Goal: Task Accomplishment & Management: Complete application form

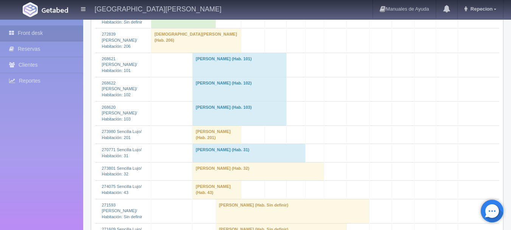
scroll to position [597, 0]
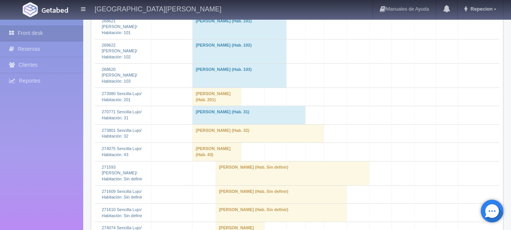
click at [236, 185] on td "[PERSON_NAME] (Hab. Sin definir)" at bounding box center [293, 173] width 154 height 24
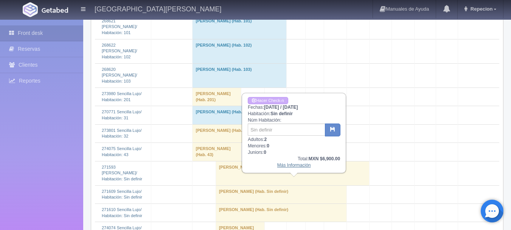
click at [286, 166] on link "Más Información" at bounding box center [294, 164] width 34 height 5
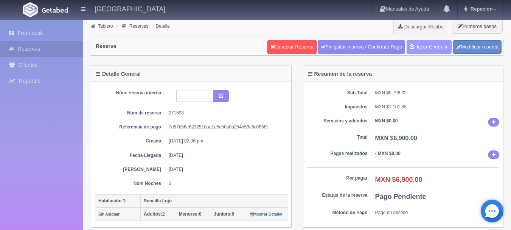
click at [437, 51] on link "Hacer Check-In" at bounding box center [429, 47] width 45 height 14
click at [30, 34] on link "Front desk" at bounding box center [41, 33] width 83 height 16
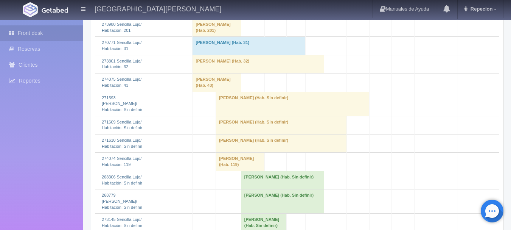
scroll to position [681, 0]
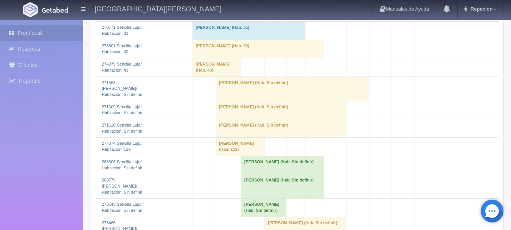
click at [236, 137] on td "susana zuniga (Hab. Sin definir)" at bounding box center [281, 128] width 131 height 18
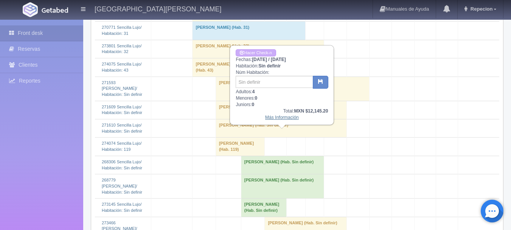
click at [275, 120] on link "Más Información" at bounding box center [282, 117] width 34 height 5
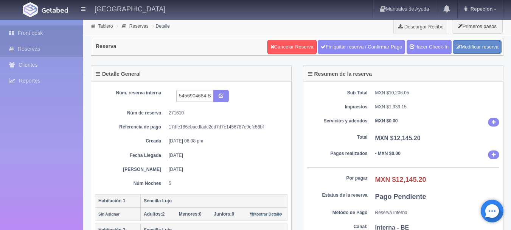
click at [29, 30] on link "Front desk" at bounding box center [41, 33] width 83 height 16
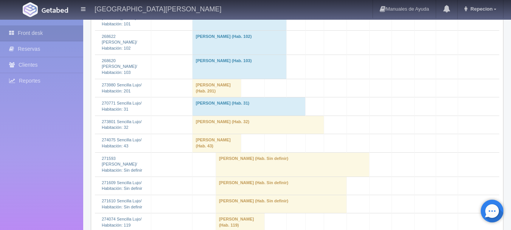
scroll to position [643, 0]
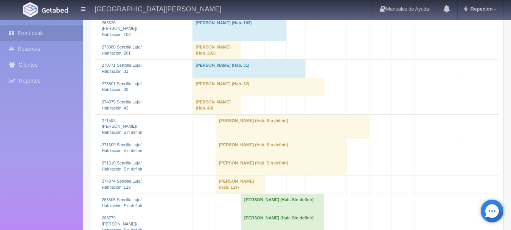
click at [247, 138] on td "Graciela Zaragoza (Hab. Sin definir)" at bounding box center [293, 126] width 154 height 24
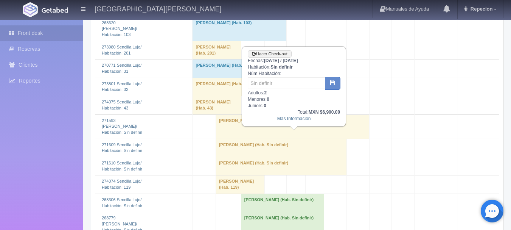
click at [247, 138] on td "Graciela Zaragoza (Hab. Sin definir)" at bounding box center [293, 126] width 154 height 24
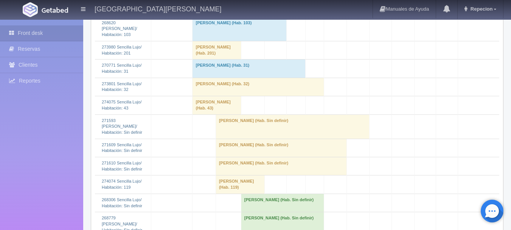
click at [239, 175] on td "susana zuniga (Hab. Sin definir)" at bounding box center [281, 166] width 131 height 18
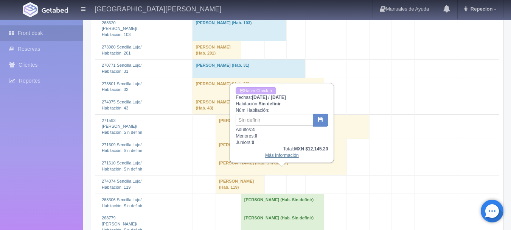
click at [270, 157] on link "Más Información" at bounding box center [282, 154] width 34 height 5
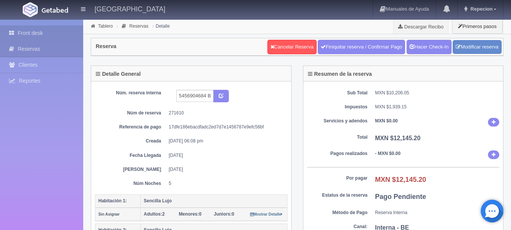
click at [35, 32] on link "Front desk" at bounding box center [41, 33] width 83 height 16
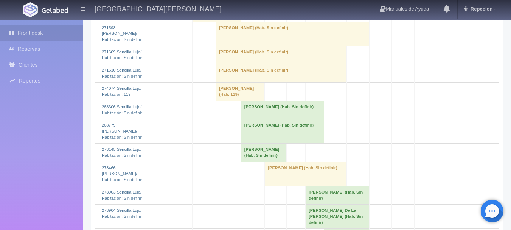
scroll to position [757, 0]
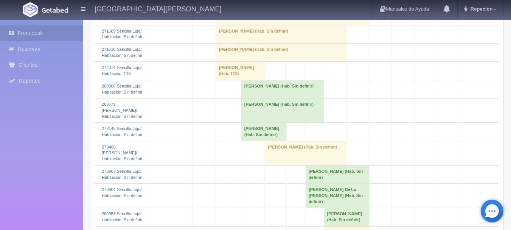
click at [269, 153] on td "susana zuniga (Hab. Sin definir)" at bounding box center [306, 153] width 82 height 24
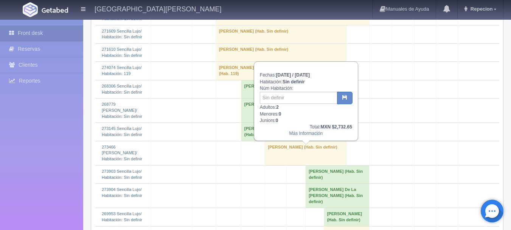
click at [270, 153] on td "susana zuniga (Hab. Sin definir)" at bounding box center [306, 153] width 82 height 24
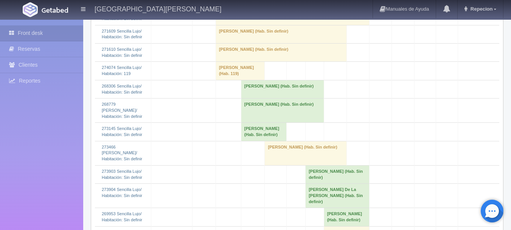
scroll to position [719, 0]
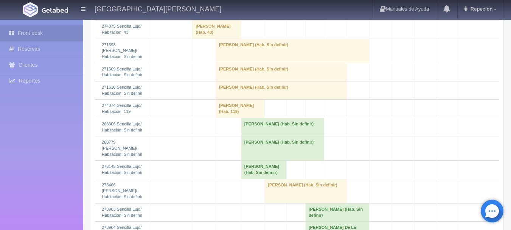
click at [243, 99] on td "[PERSON_NAME] (Hab. Sin definir)" at bounding box center [281, 90] width 131 height 18
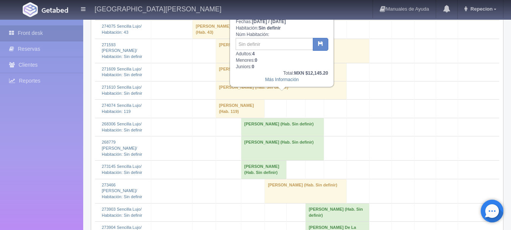
click at [255, 98] on td "[PERSON_NAME] (Hab. Sin definir)" at bounding box center [281, 90] width 131 height 18
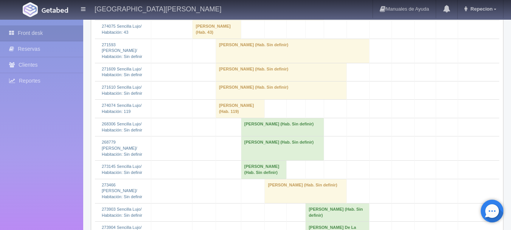
click at [255, 98] on td "[PERSON_NAME] (Hab. Sin definir)" at bounding box center [281, 90] width 131 height 18
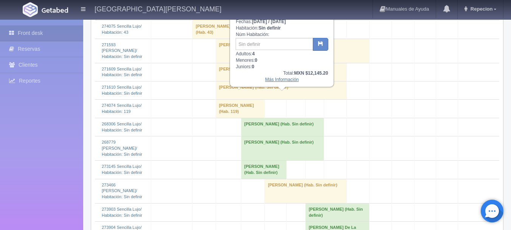
click at [274, 81] on link "Más Información" at bounding box center [282, 79] width 34 height 5
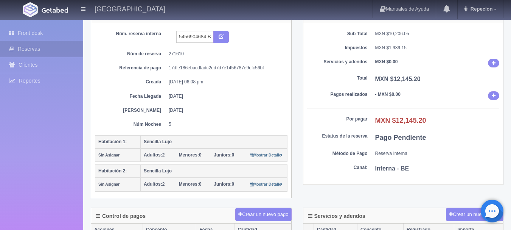
scroll to position [76, 0]
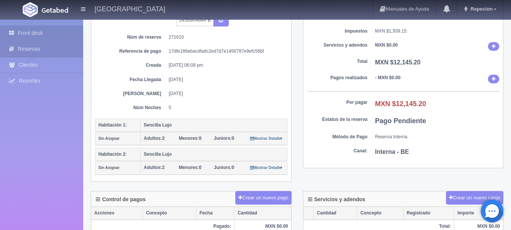
click at [37, 32] on link "Front desk" at bounding box center [41, 33] width 83 height 16
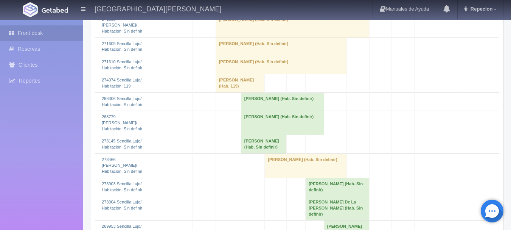
scroll to position [757, 0]
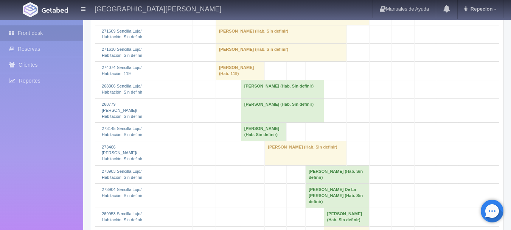
click at [282, 155] on td "[PERSON_NAME] (Hab. Sin definir)" at bounding box center [306, 153] width 82 height 24
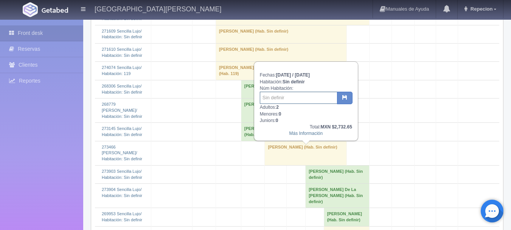
click at [286, 99] on input "text" at bounding box center [299, 98] width 78 height 12
type input "21"
click at [345, 97] on icon "button" at bounding box center [344, 97] width 5 height 5
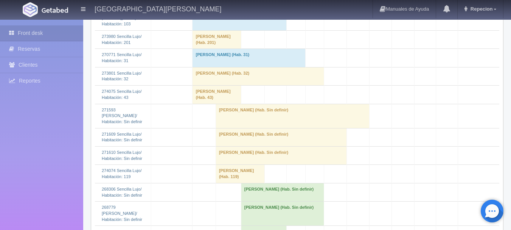
scroll to position [681, 0]
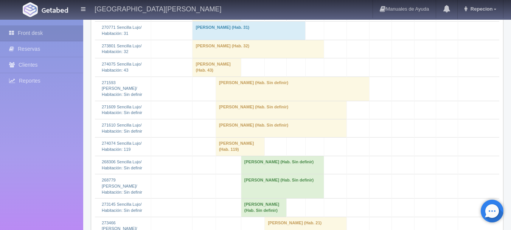
click at [224, 137] on td "[PERSON_NAME] (Hab. Sin definir)" at bounding box center [281, 128] width 131 height 18
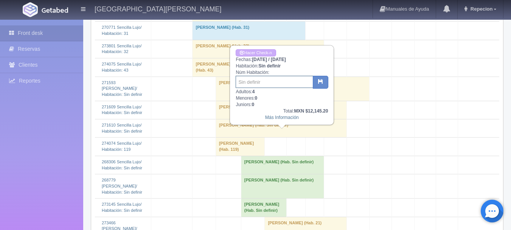
click at [255, 81] on input "text" at bounding box center [275, 82] width 78 height 12
click at [263, 50] on link "Hacer Check-n" at bounding box center [256, 52] width 40 height 7
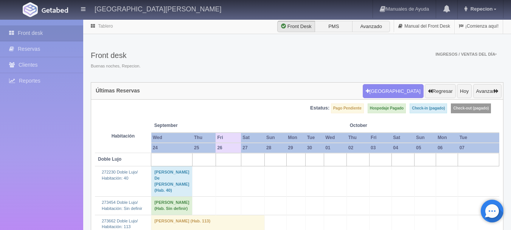
scroll to position [681, 0]
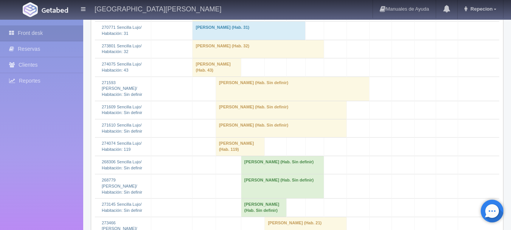
click at [240, 137] on td "[PERSON_NAME] (Hab. Sin definir)" at bounding box center [281, 128] width 131 height 18
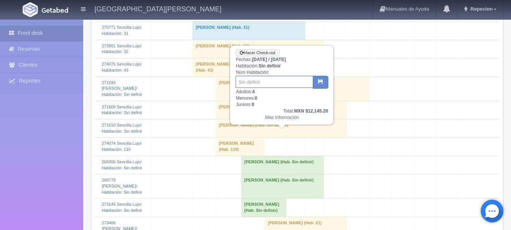
click at [249, 87] on input "text" at bounding box center [275, 82] width 78 height 12
drag, startPoint x: 252, startPoint y: 84, endPoint x: 211, endPoint y: 85, distance: 40.5
type input "12/21"
click at [316, 84] on button "button" at bounding box center [321, 82] width 16 height 13
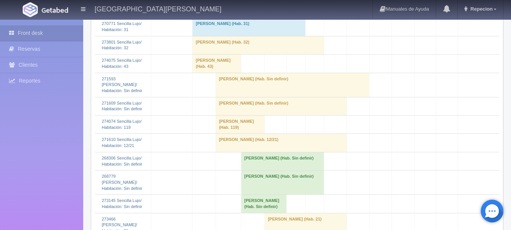
scroll to position [719, 0]
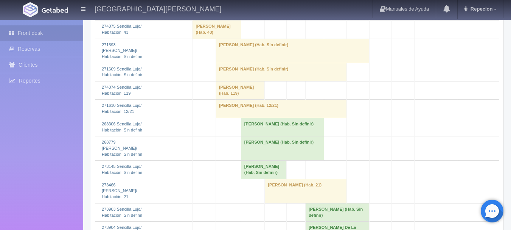
click at [276, 196] on td "susana zuniga (Hab. 21)" at bounding box center [306, 191] width 82 height 24
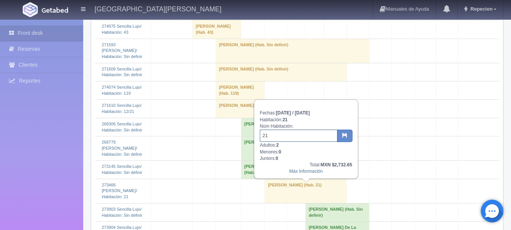
click at [274, 137] on input "21" at bounding box center [299, 135] width 78 height 12
type input "2"
type input "20"
click at [342, 134] on icon "button" at bounding box center [344, 134] width 5 height 5
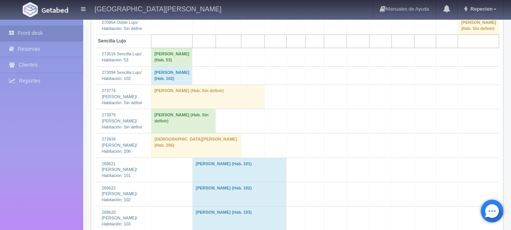
scroll to position [643, 0]
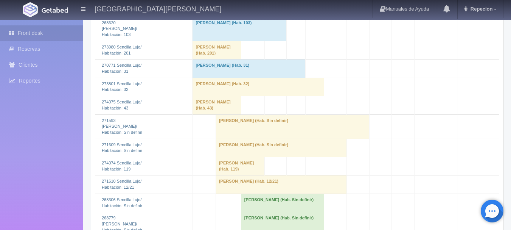
click at [231, 138] on td "Graciela Zaragoza (Hab. Sin definir)" at bounding box center [293, 126] width 154 height 24
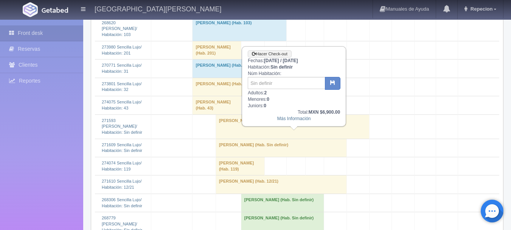
scroll to position [605, 0]
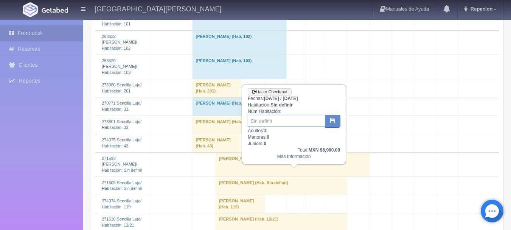
click at [270, 120] on input "text" at bounding box center [287, 121] width 78 height 12
type input "204"
click at [334, 120] on icon "button" at bounding box center [332, 120] width 5 height 5
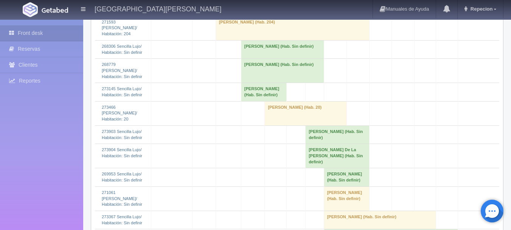
scroll to position [786, 0]
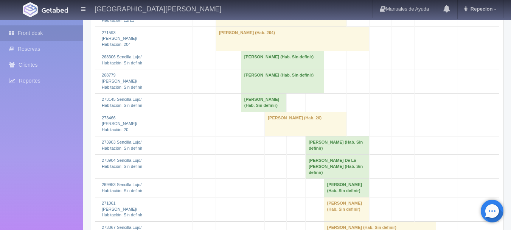
click at [298, 131] on td "[PERSON_NAME] (Hab. 20)" at bounding box center [306, 124] width 82 height 24
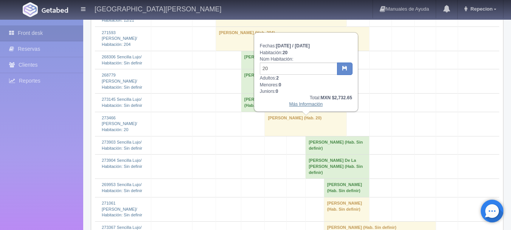
click at [295, 107] on link "Más Información" at bounding box center [306, 103] width 34 height 5
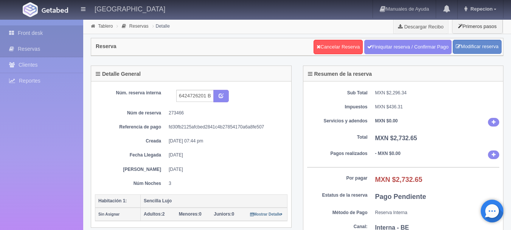
click at [30, 28] on link "Front desk" at bounding box center [41, 33] width 83 height 16
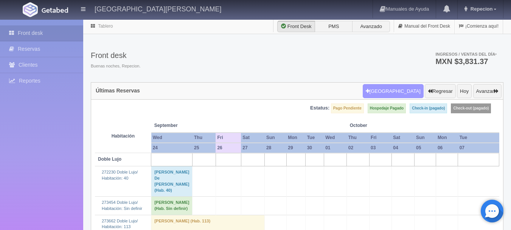
click at [406, 92] on button "[GEOGRAPHIC_DATA]" at bounding box center [393, 91] width 61 height 14
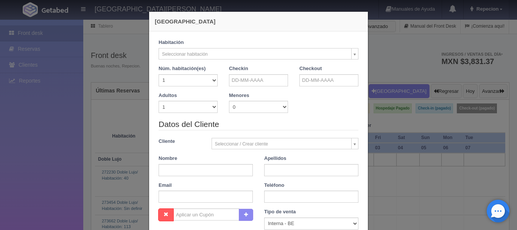
checkbox input "false"
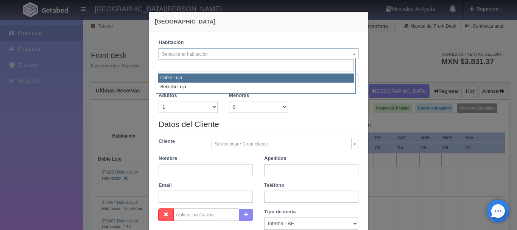
select select "577"
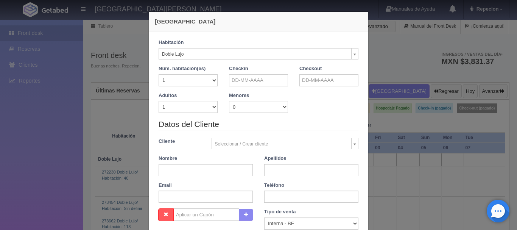
checkbox input "false"
click at [210, 106] on select "1 2 3 4 5 6 7 8 9 10" at bounding box center [188, 107] width 59 height 12
select select "4"
click at [159, 101] on select "1 2 3 4 5 6 7 8 9 10" at bounding box center [188, 107] width 59 height 12
click at [261, 80] on input "text" at bounding box center [258, 80] width 59 height 12
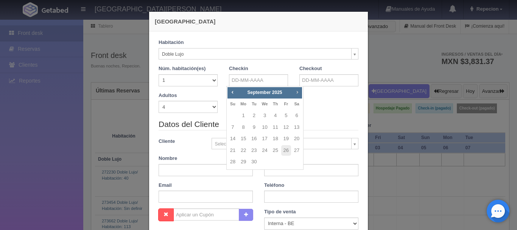
click at [297, 90] on span "Next" at bounding box center [297, 92] width 6 height 6
click at [297, 92] on span "Next" at bounding box center [297, 92] width 6 height 6
checkbox input "false"
click at [297, 116] on link "1" at bounding box center [297, 115] width 10 height 11
type input "01-11-2025"
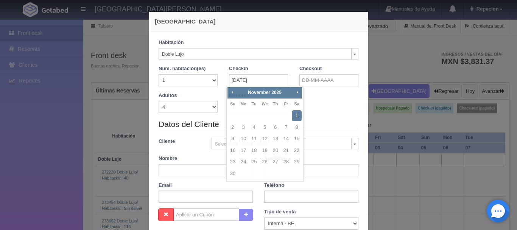
checkbox input "false"
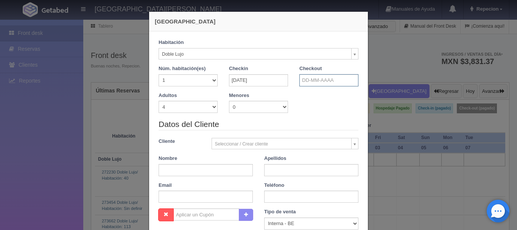
click at [316, 79] on input "text" at bounding box center [328, 80] width 59 height 12
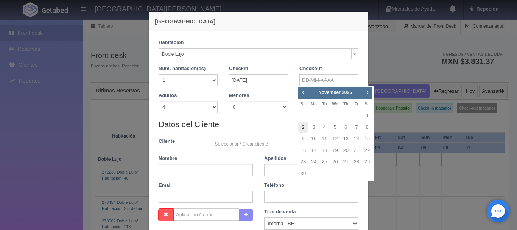
click at [303, 126] on link "2" at bounding box center [303, 127] width 10 height 11
type input "02-11-2025"
checkbox input "false"
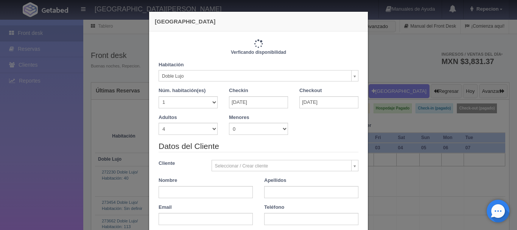
type input "1380.00"
checkbox input "false"
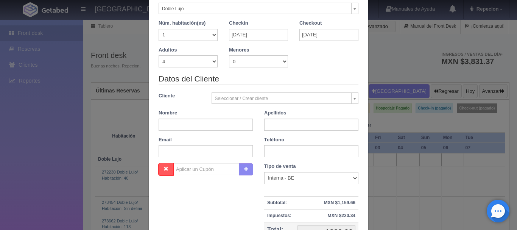
scroll to position [53, 0]
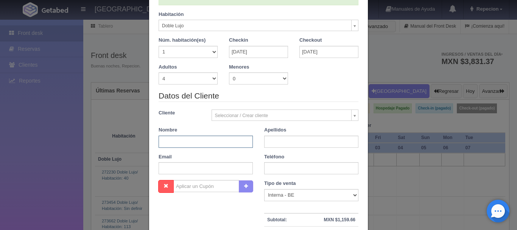
click at [194, 142] on input "text" at bounding box center [206, 141] width 94 height 12
click at [336, 52] on input "02-11-2025" at bounding box center [328, 52] width 59 height 12
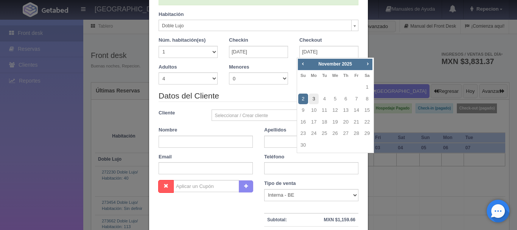
click at [315, 99] on link "3" at bounding box center [314, 98] width 10 height 11
type input "03-11-2025"
checkbox input "false"
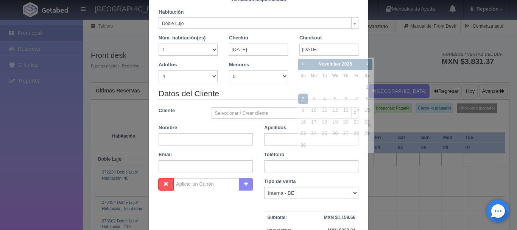
scroll to position [51, 0]
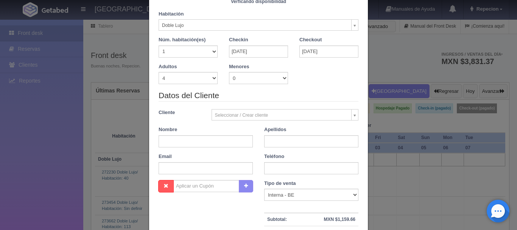
type input "2760.00"
checkbox input "false"
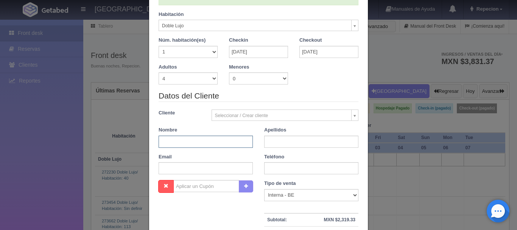
click at [205, 142] on input "text" at bounding box center [206, 141] width 94 height 12
click at [314, 80] on div "Adultos 1 2 3 4 5 6 7 8 9 10 Menores 0 1 2 3 4 5 6 7 8 9 10 Edad menores 0 1 2 …" at bounding box center [258, 77] width 211 height 27
click at [279, 50] on input "01-11-2025" at bounding box center [258, 52] width 59 height 12
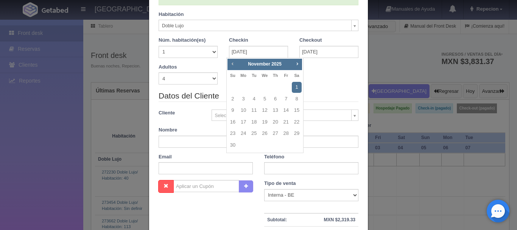
click at [231, 63] on span "Prev" at bounding box center [232, 64] width 6 height 6
checkbox input "false"
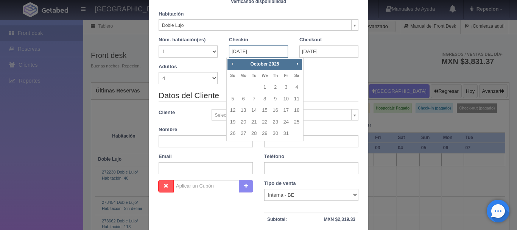
type input "2760.00"
checkbox input "false"
click at [287, 134] on link "31" at bounding box center [286, 133] width 10 height 11
type input "31-10-2025"
checkbox input "false"
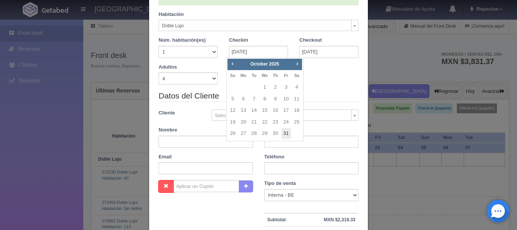
scroll to position [51, 0]
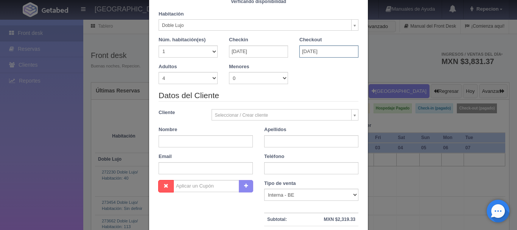
click at [314, 51] on input "03-11-2025" at bounding box center [328, 51] width 59 height 12
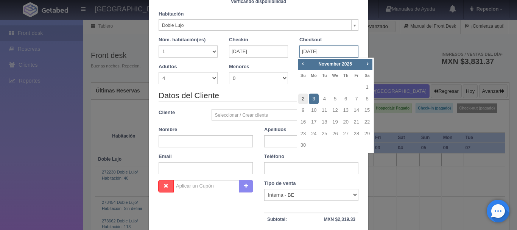
type input "4140.00"
checkbox input "false"
click at [302, 97] on link "2" at bounding box center [303, 98] width 10 height 11
type input "02-11-2025"
checkbox input "false"
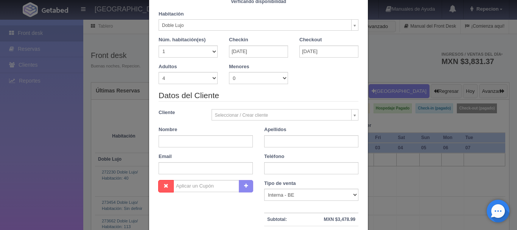
type input "2760.00"
checkbox input "false"
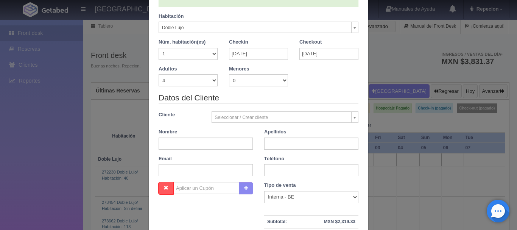
scroll to position [53, 0]
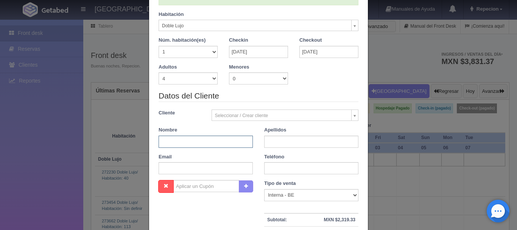
click at [196, 140] on input "text" at bounding box center [206, 141] width 94 height 12
type input "liberia"
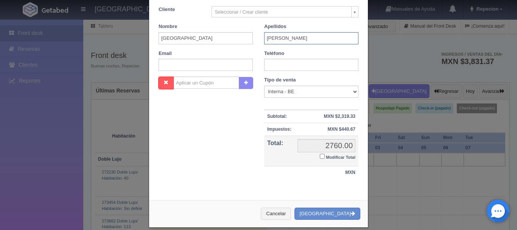
scroll to position [166, 0]
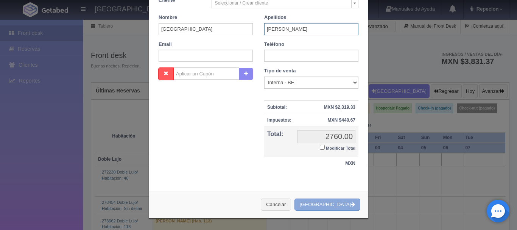
type input "landeros"
click at [334, 205] on button "[GEOGRAPHIC_DATA]" at bounding box center [327, 204] width 66 height 12
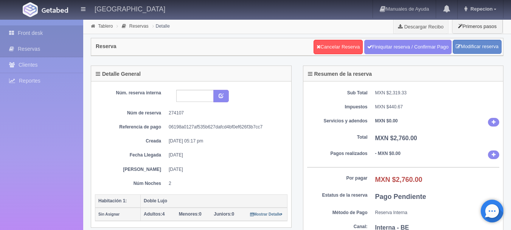
click at [23, 32] on link "Front desk" at bounding box center [41, 33] width 83 height 16
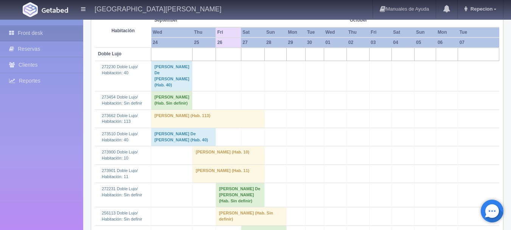
scroll to position [113, 0]
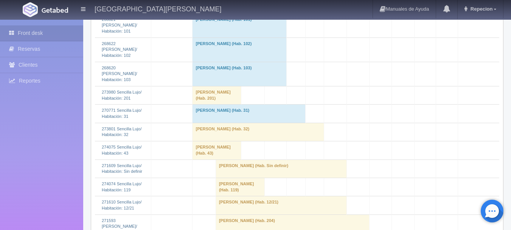
scroll to position [643, 0]
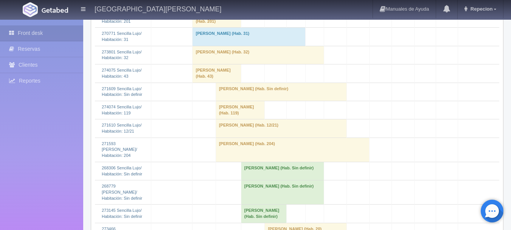
scroll to position [681, 0]
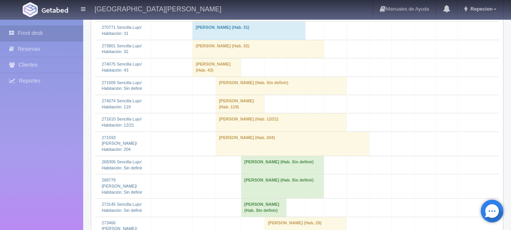
click at [245, 95] on td "[PERSON_NAME] (Hab. Sin definir)" at bounding box center [281, 85] width 131 height 18
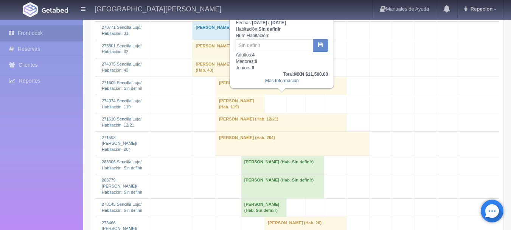
click at [244, 95] on td "[PERSON_NAME] (Hab. Sin definir)" at bounding box center [281, 85] width 131 height 18
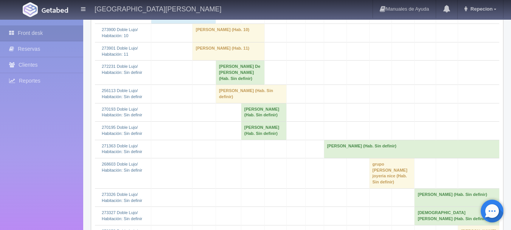
scroll to position [227, 0]
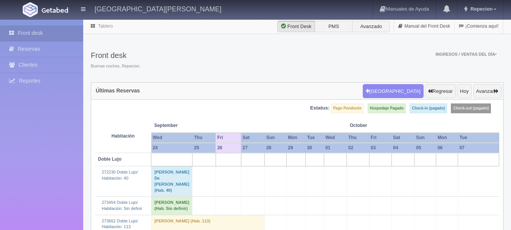
scroll to position [227, 0]
